Goal: Task Accomplishment & Management: Use online tool/utility

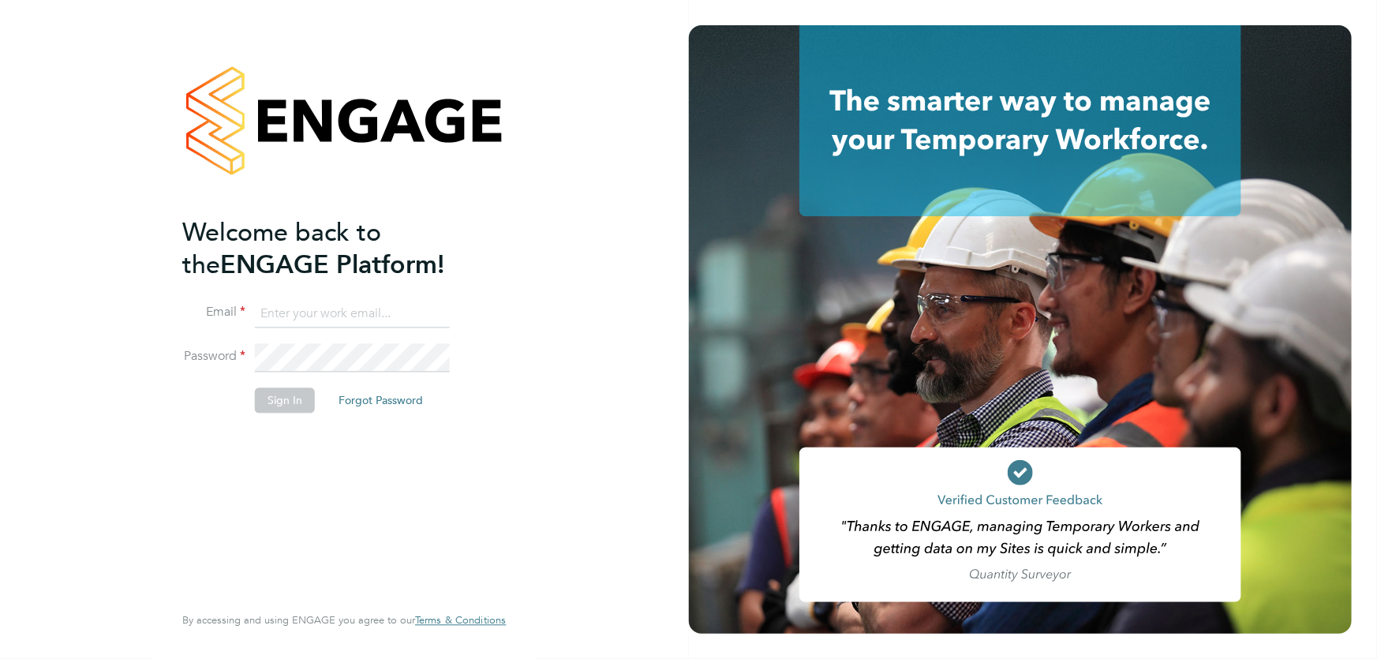
type input "danielle.ebden@hmsworks.co.uk"
click at [271, 399] on button "Sign In" at bounding box center [285, 399] width 60 height 25
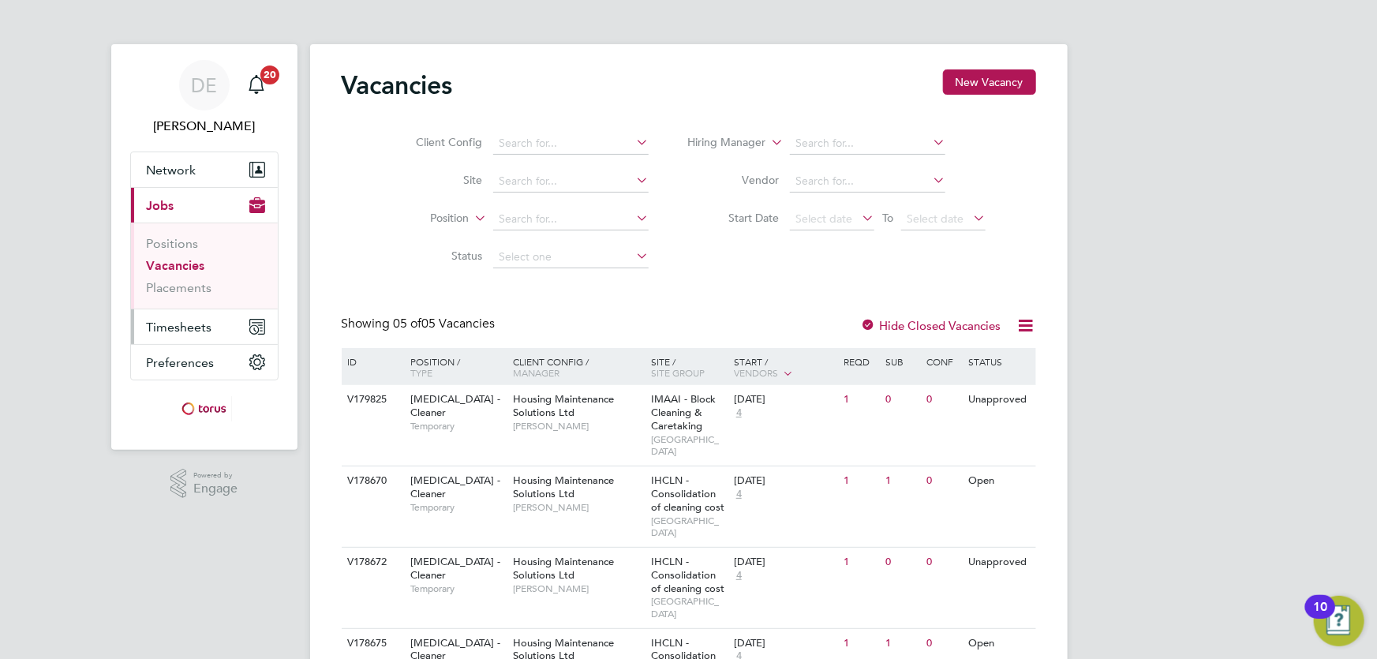
click at [179, 332] on span "Timesheets" at bounding box center [179, 327] width 65 height 15
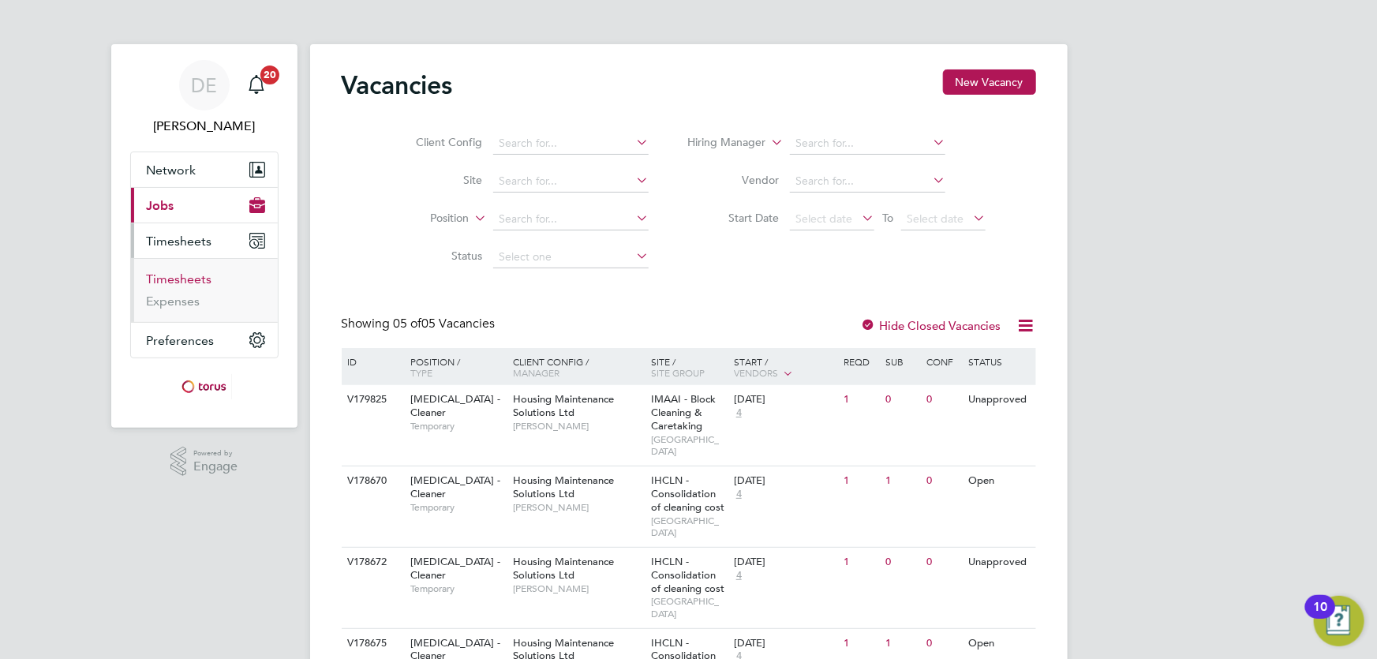
click at [187, 276] on link "Timesheets" at bounding box center [179, 278] width 65 height 15
